Goal: Navigation & Orientation: Find specific page/section

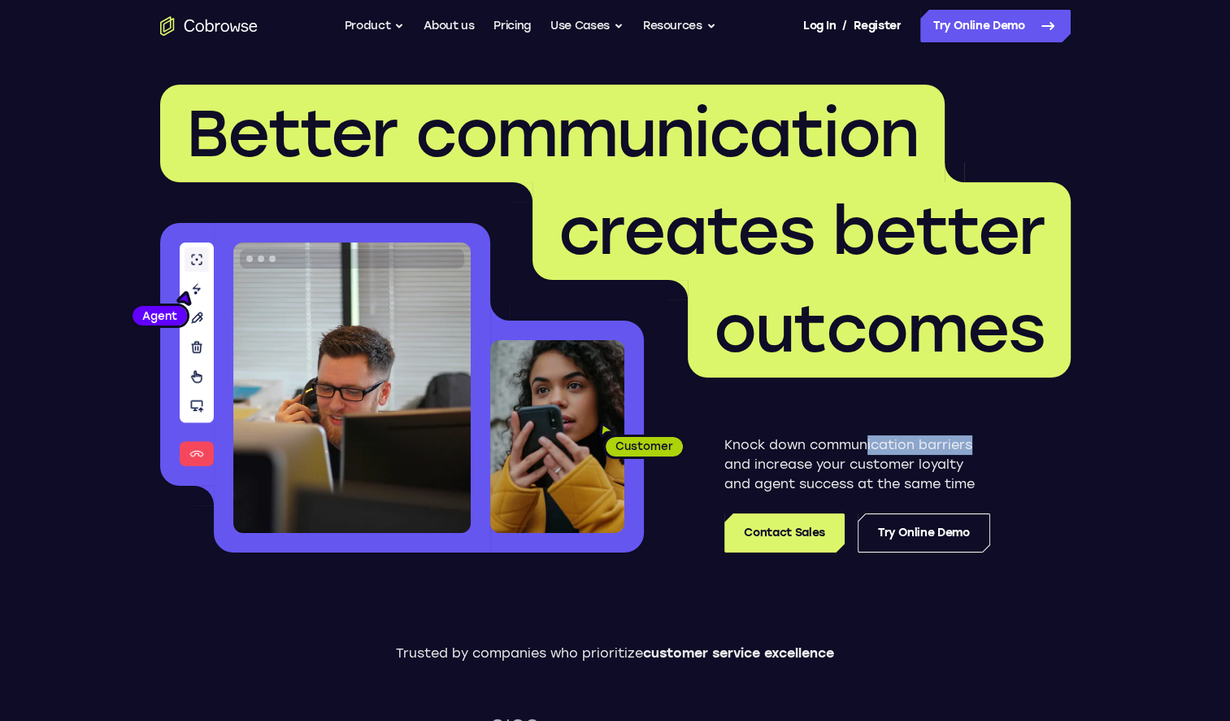
drag, startPoint x: 991, startPoint y: 451, endPoint x: 864, endPoint y: 447, distance: 127.7
click at [864, 447] on div "Knock down communication barriers and increase your customer loyalty and agent …" at bounding box center [857, 464] width 427 height 175
click at [824, 449] on p "Knock down communication barriers and increase your customer loyalty and agent …" at bounding box center [858, 464] width 266 height 59
click at [246, 24] on icon "Go to the home page" at bounding box center [244, 27] width 7 height 9
click at [420, 22] on ul "Go back Powerful, Flexible and Trustworthy. Avoid all extra friction for both A…" at bounding box center [531, 26] width 372 height 33
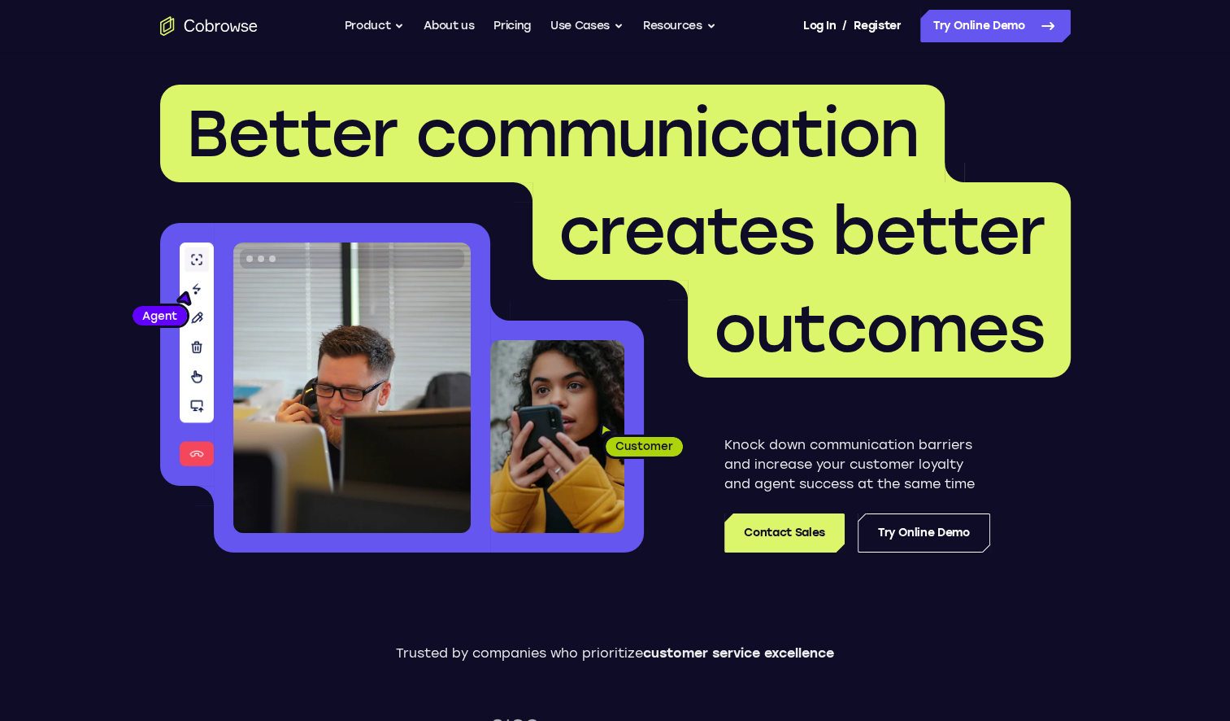
click at [454, 21] on link "About us" at bounding box center [449, 26] width 50 height 33
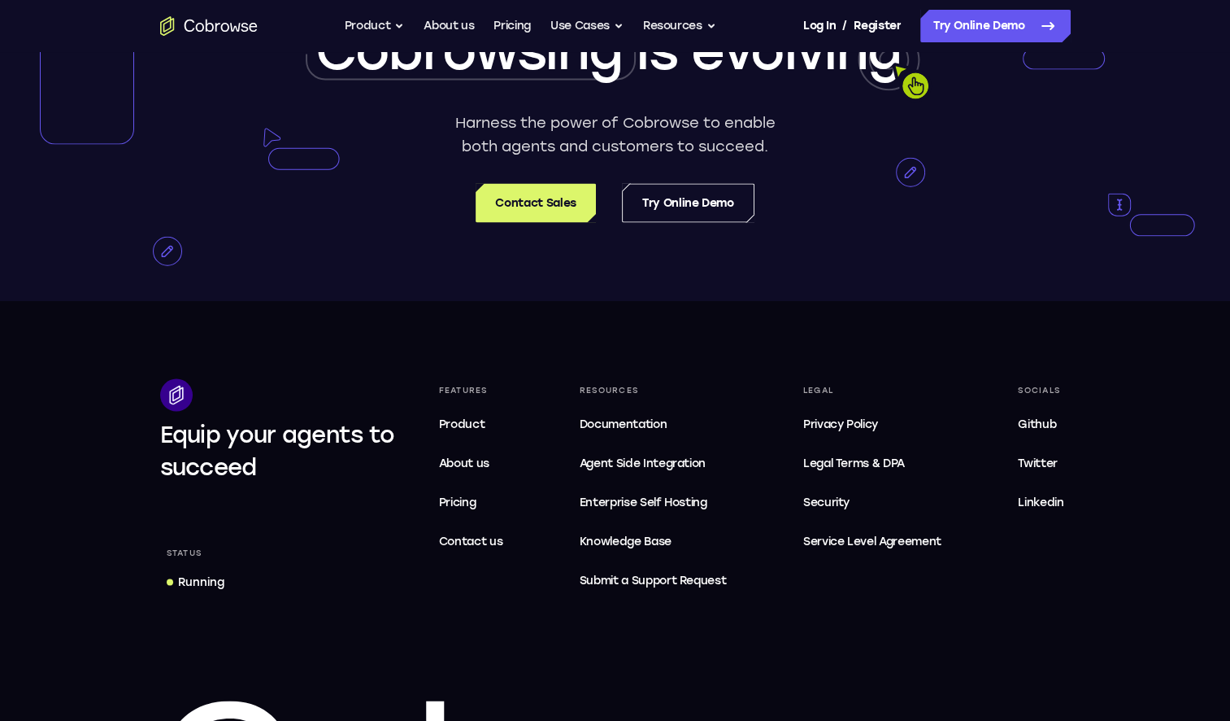
scroll to position [3090, 0]
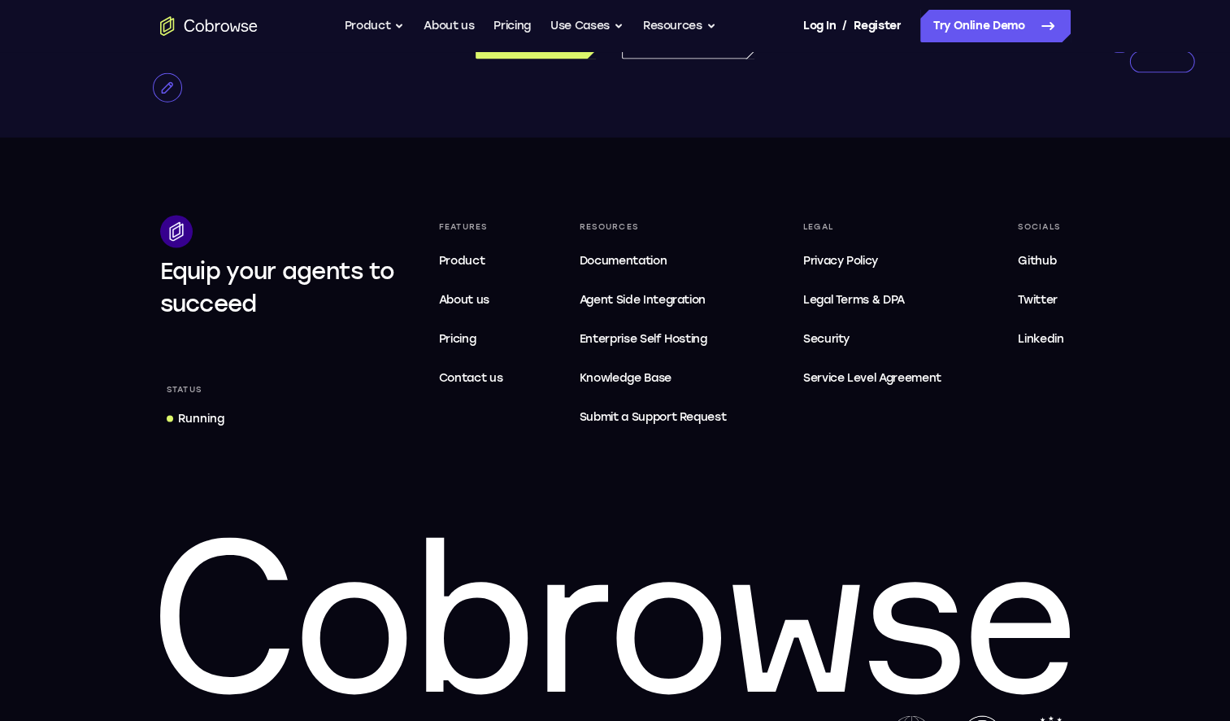
click at [481, 307] on span "About us" at bounding box center [464, 300] width 50 height 14
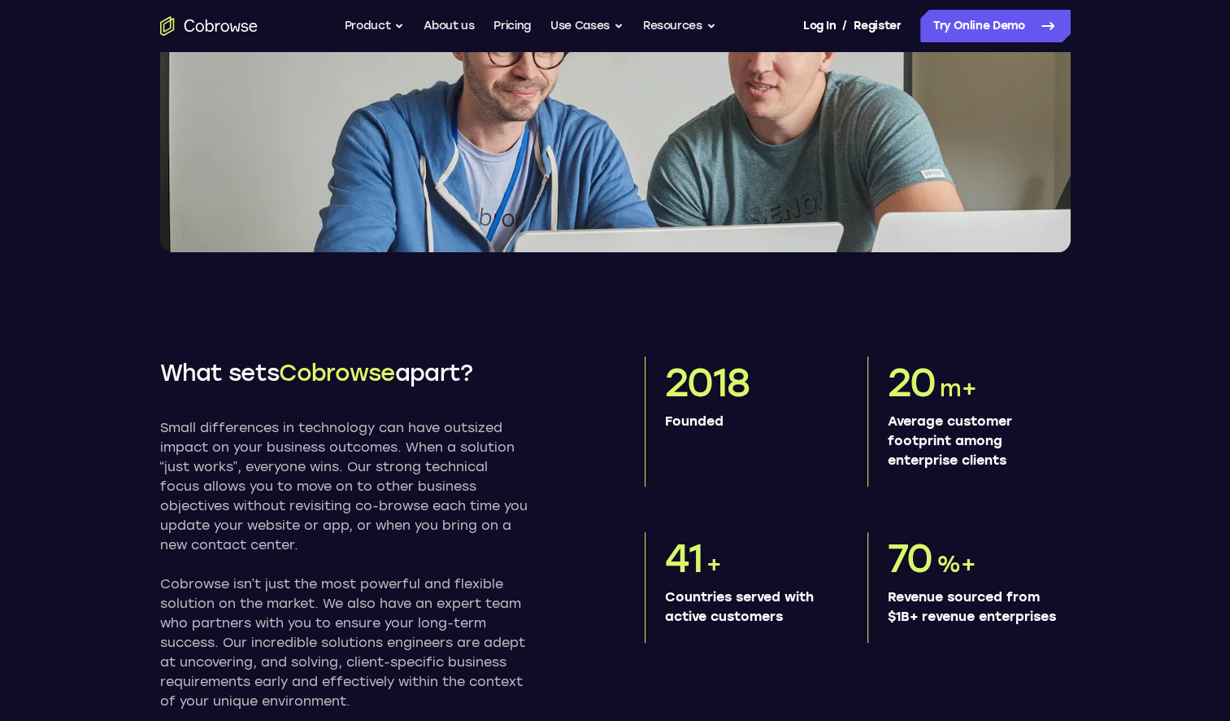
scroll to position [244, 0]
